Goal: Check status: Check status

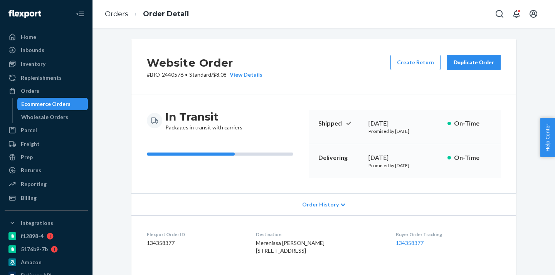
click at [66, 104] on div "Ecommerce Orders" at bounding box center [45, 104] width 49 height 8
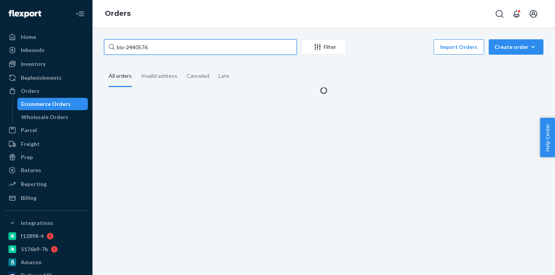
click at [133, 49] on input "bio-2440576" at bounding box center [200, 46] width 193 height 15
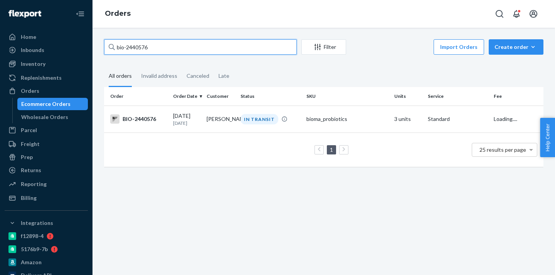
paste input "233155"
type input "bio-2233155"
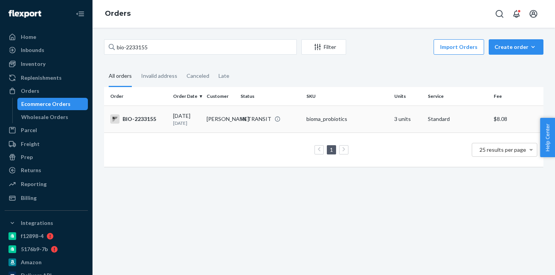
click at [220, 118] on td "[PERSON_NAME]" at bounding box center [220, 119] width 34 height 27
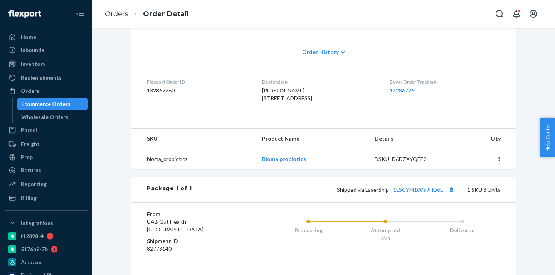
scroll to position [185, 0]
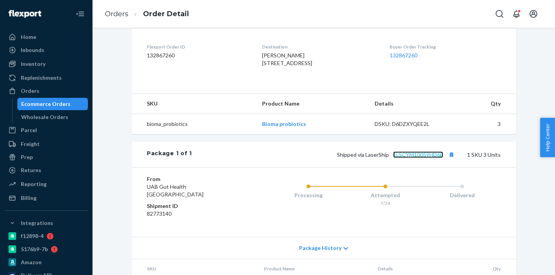
click at [415, 158] on link "1LSCYM10059HD6E" at bounding box center [418, 154] width 50 height 7
